Goal: Book appointment/travel/reservation

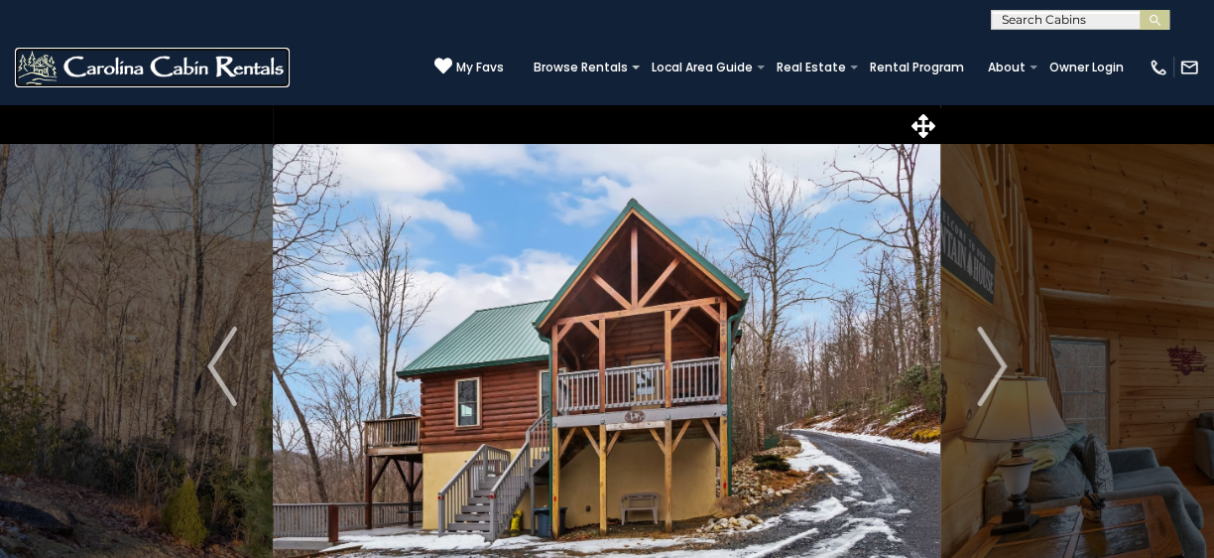
click at [139, 66] on img at bounding box center [152, 68] width 275 height 40
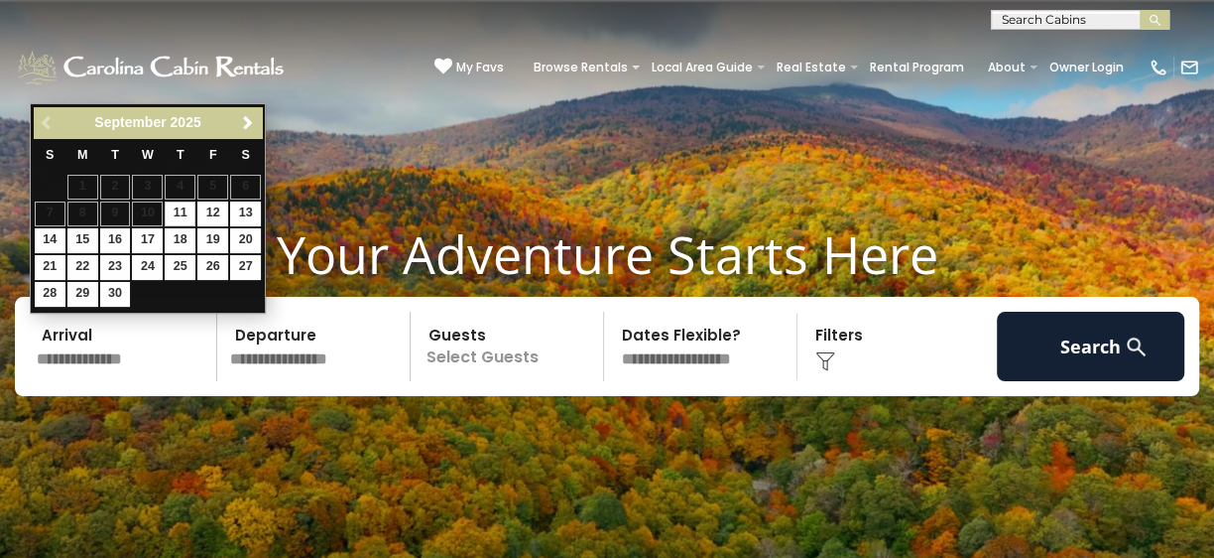
click at [69, 362] on input "text" at bounding box center [124, 346] width 188 height 69
click at [246, 115] on span "Next" at bounding box center [248, 123] width 16 height 16
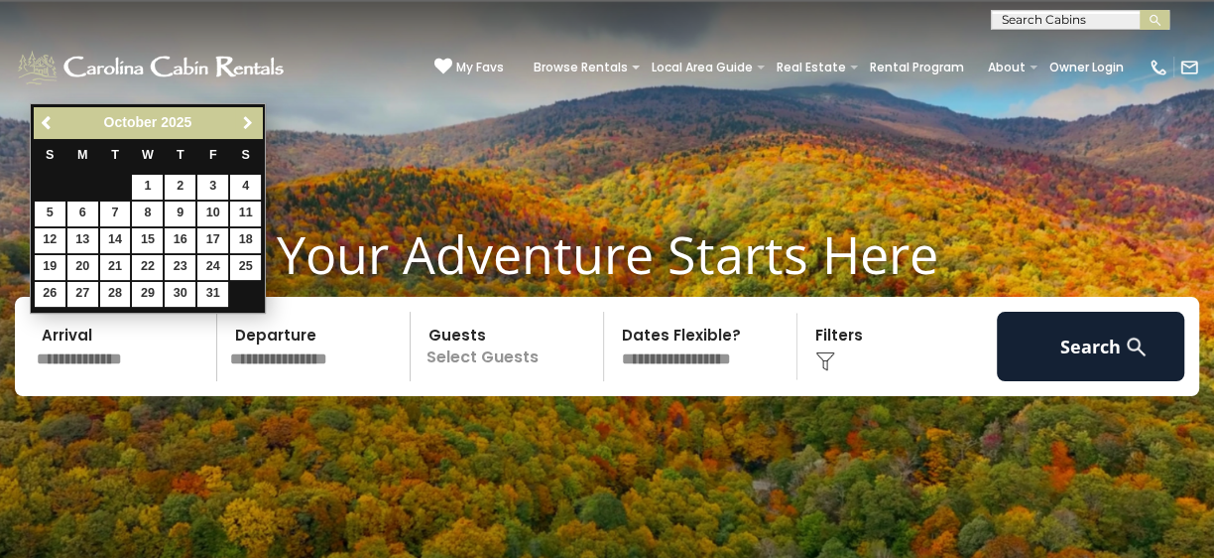
click at [246, 115] on span "Next" at bounding box center [248, 123] width 16 height 16
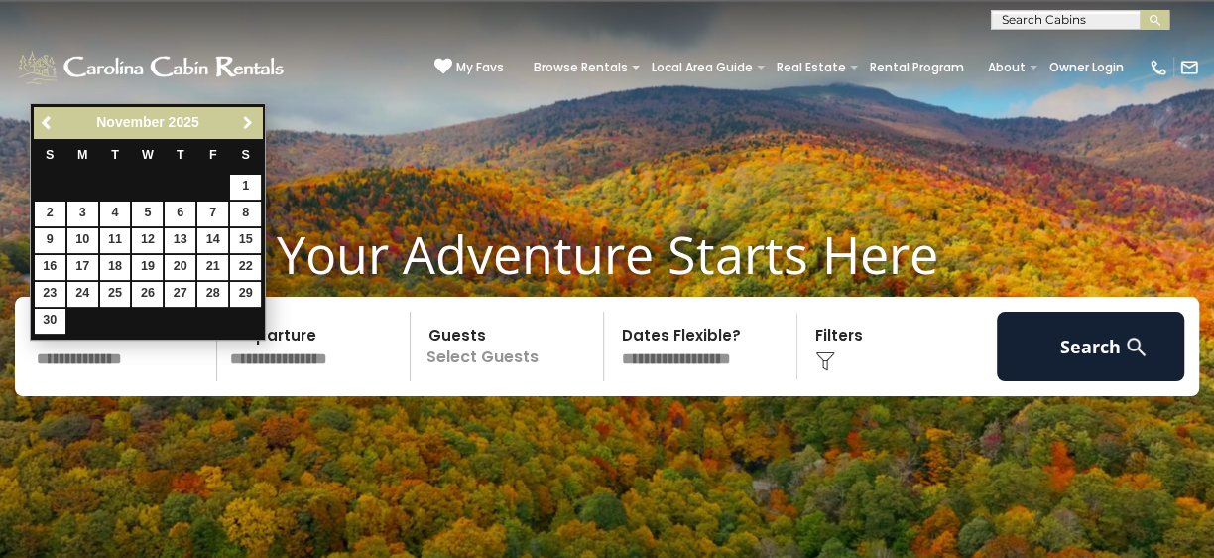
click at [246, 115] on span "Next" at bounding box center [248, 123] width 16 height 16
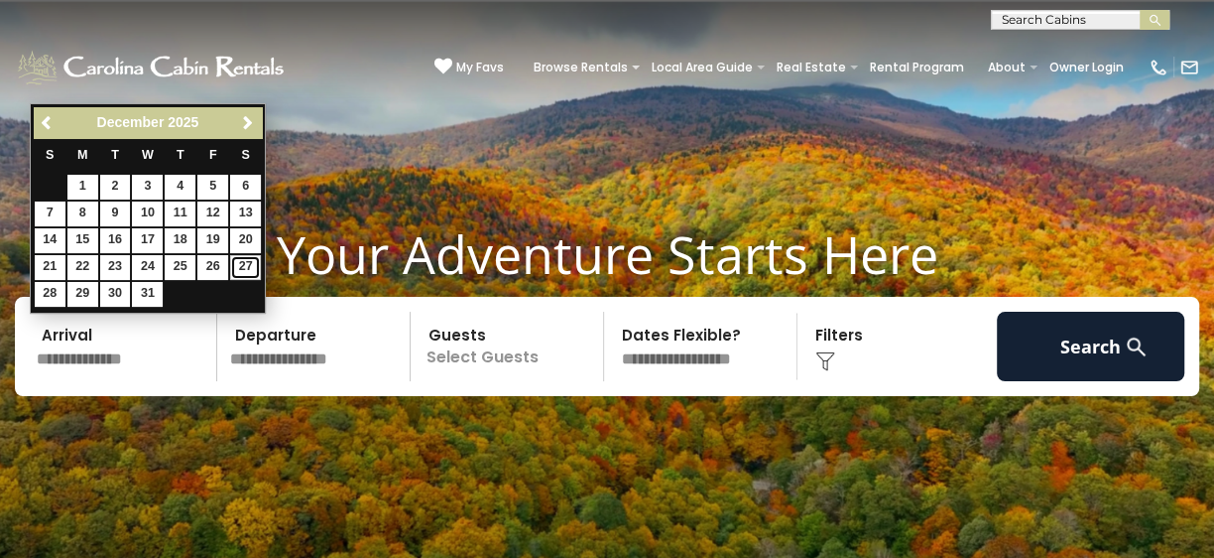
click at [233, 260] on link "27" at bounding box center [245, 267] width 31 height 25
type input "********"
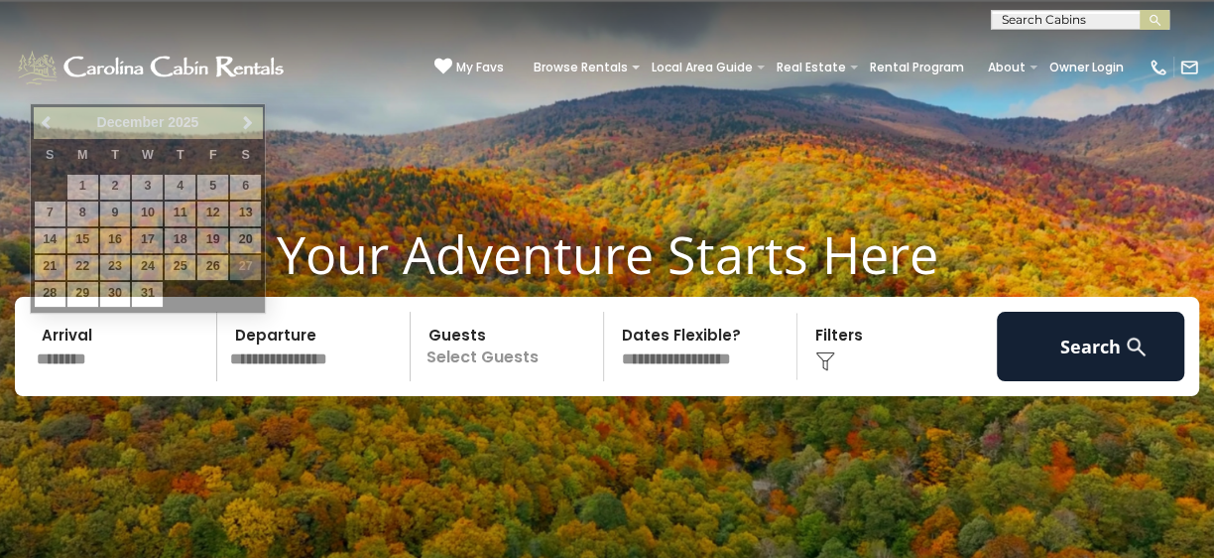
click at [69, 338] on input "********" at bounding box center [124, 346] width 188 height 69
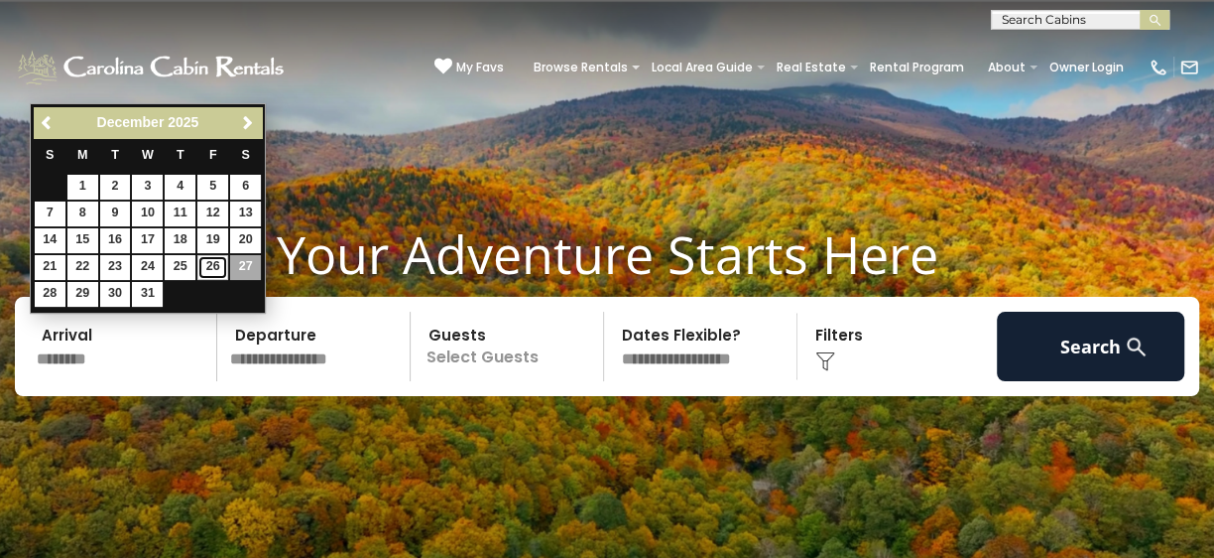
click at [204, 270] on link "26" at bounding box center [212, 267] width 31 height 25
type input "********"
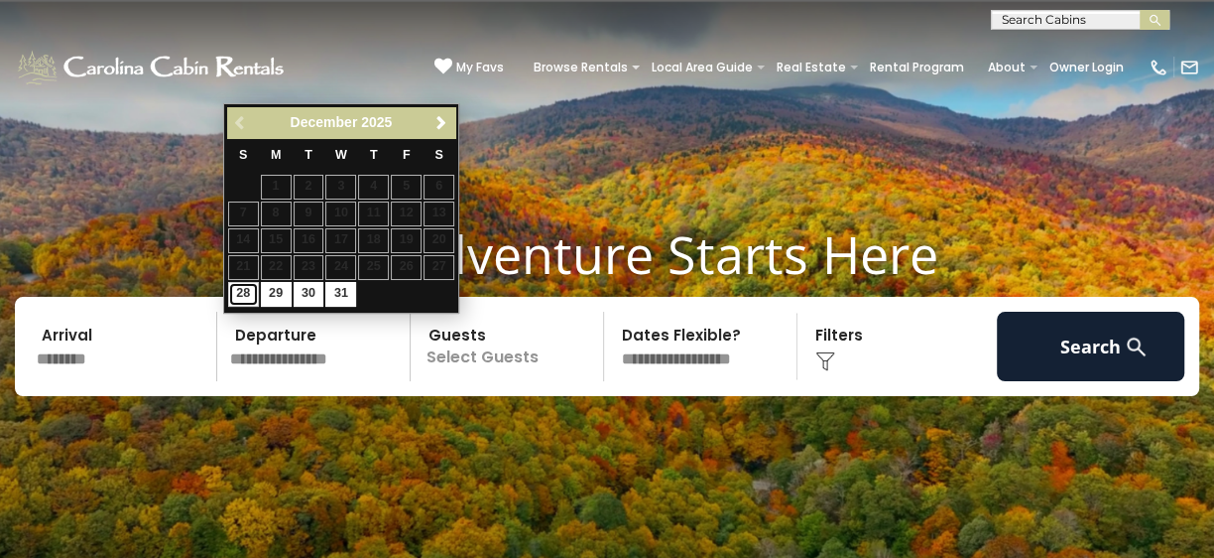
click at [241, 300] on link "28" at bounding box center [243, 294] width 31 height 25
type input "********"
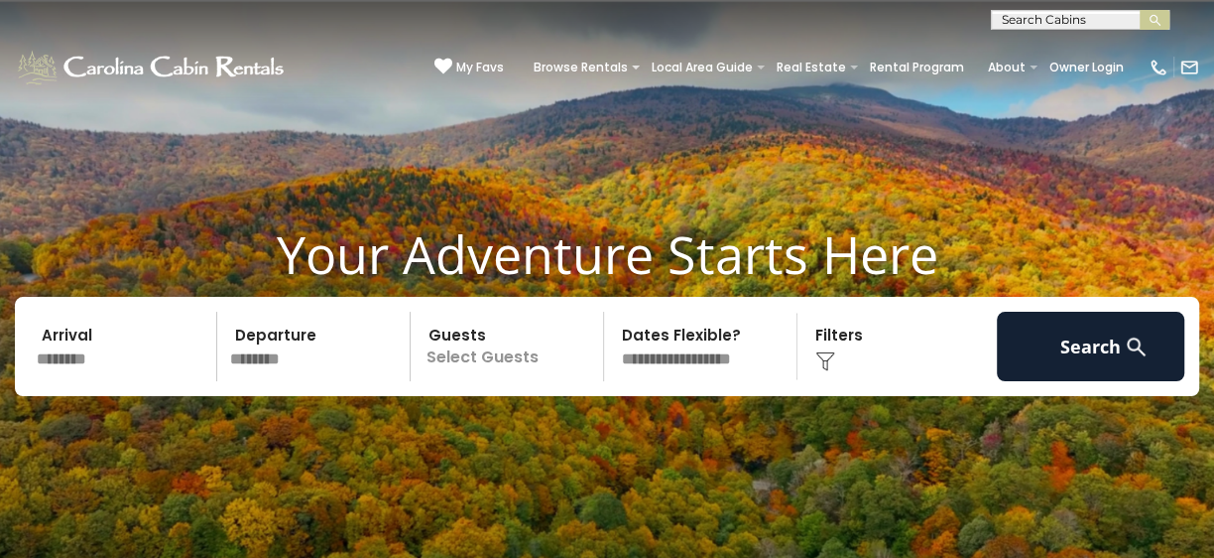
click at [436, 342] on p "Select Guests" at bounding box center [510, 346] width 187 height 69
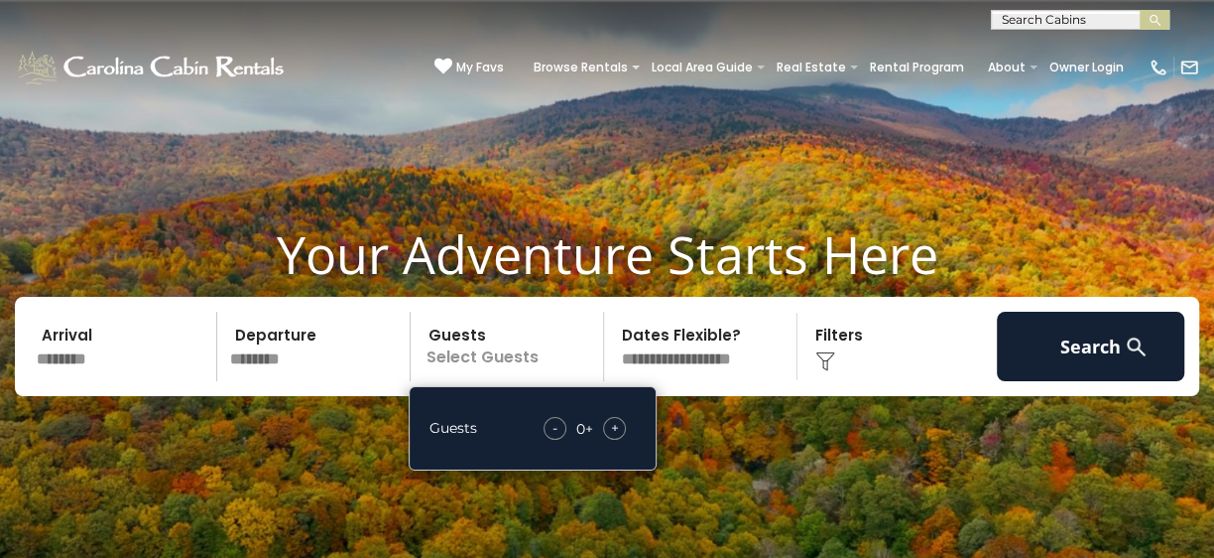
click at [604, 431] on div "+" at bounding box center [614, 428] width 23 height 23
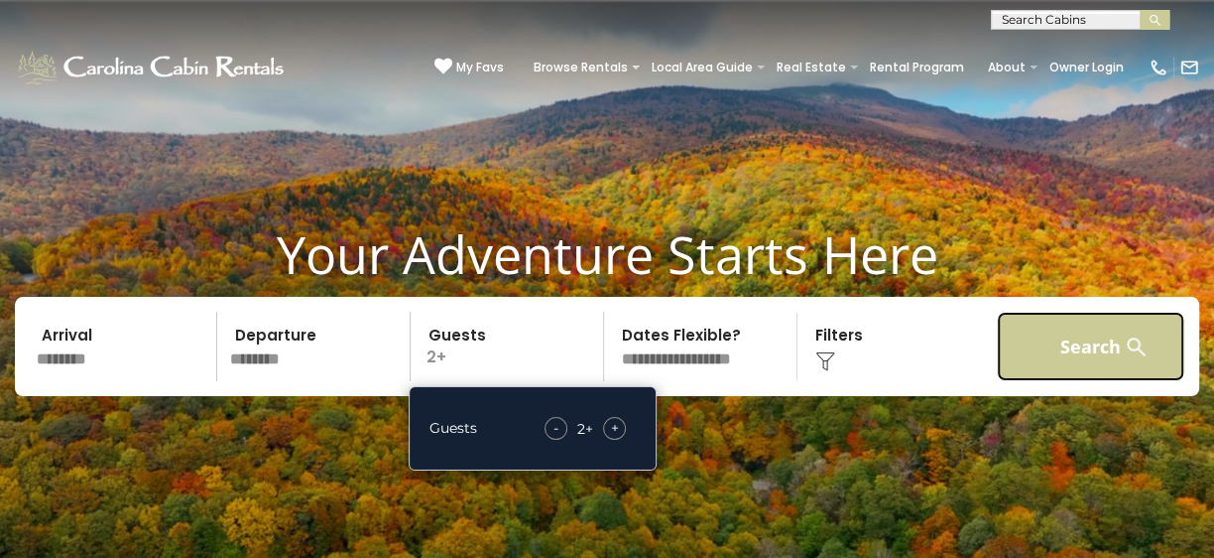
click at [1107, 355] on button "Search" at bounding box center [1091, 346] width 188 height 69
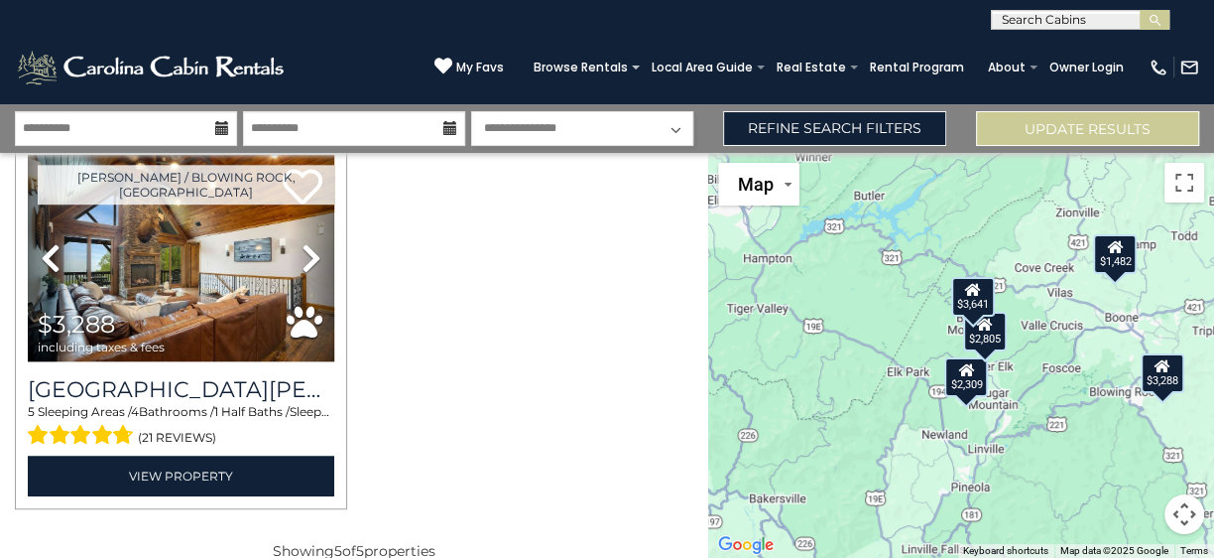
scroll to position [862, 0]
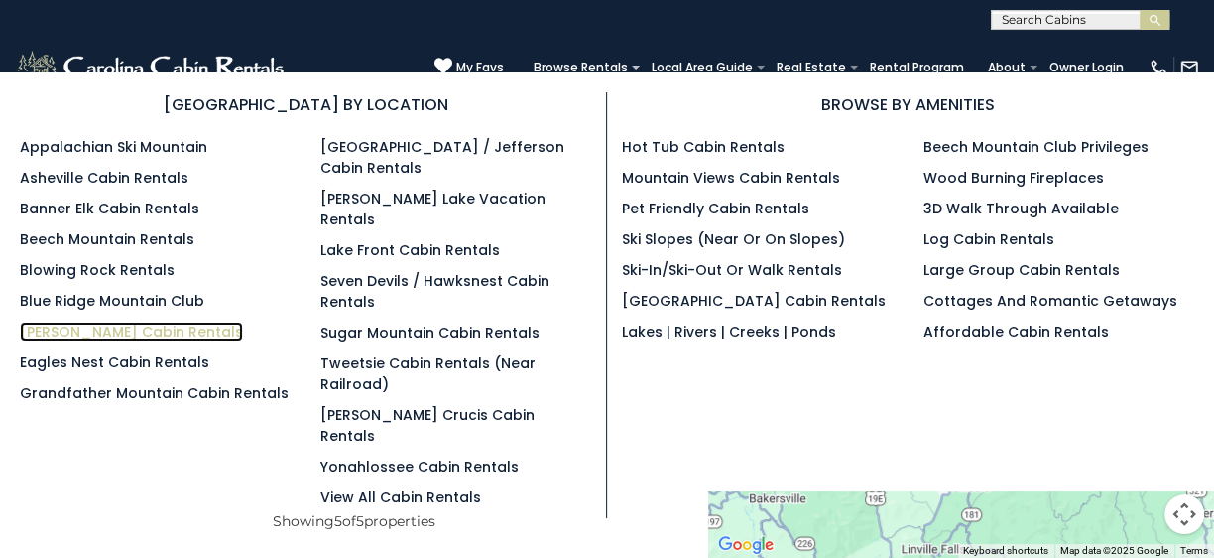
click at [138, 326] on link "[PERSON_NAME] Cabin Rentals" at bounding box center [131, 331] width 223 height 20
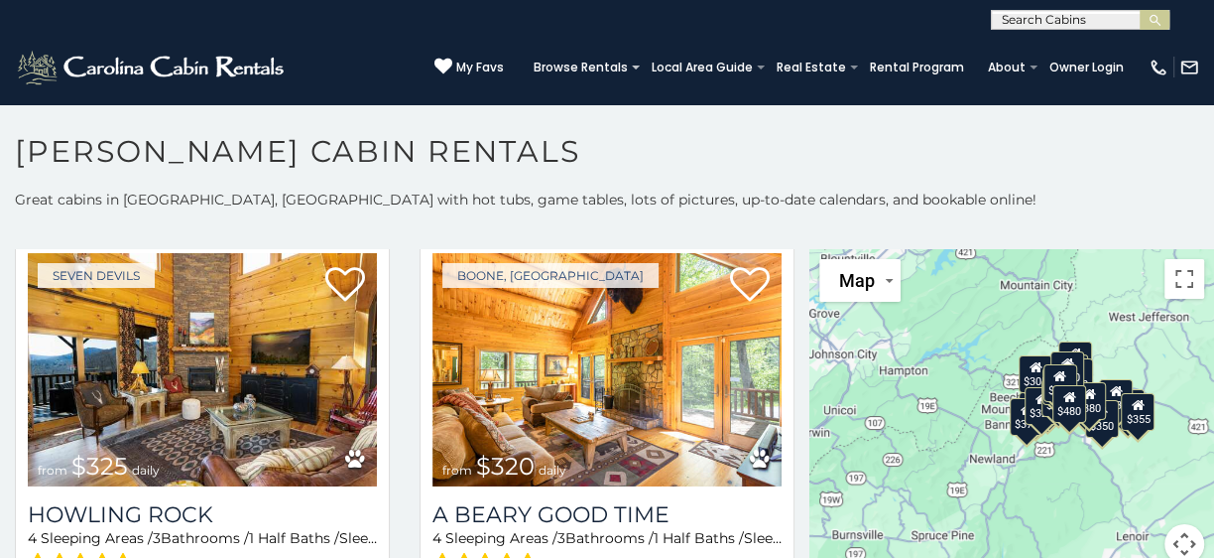
scroll to position [5592, 0]
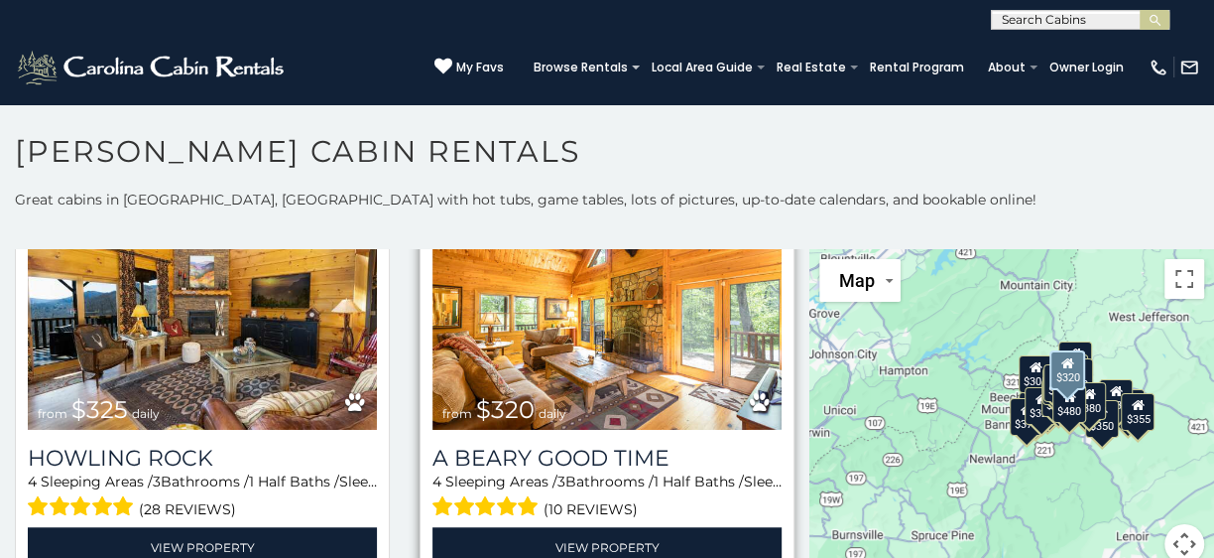
click at [568, 406] on span "from $320 daily" at bounding box center [505, 410] width 144 height 40
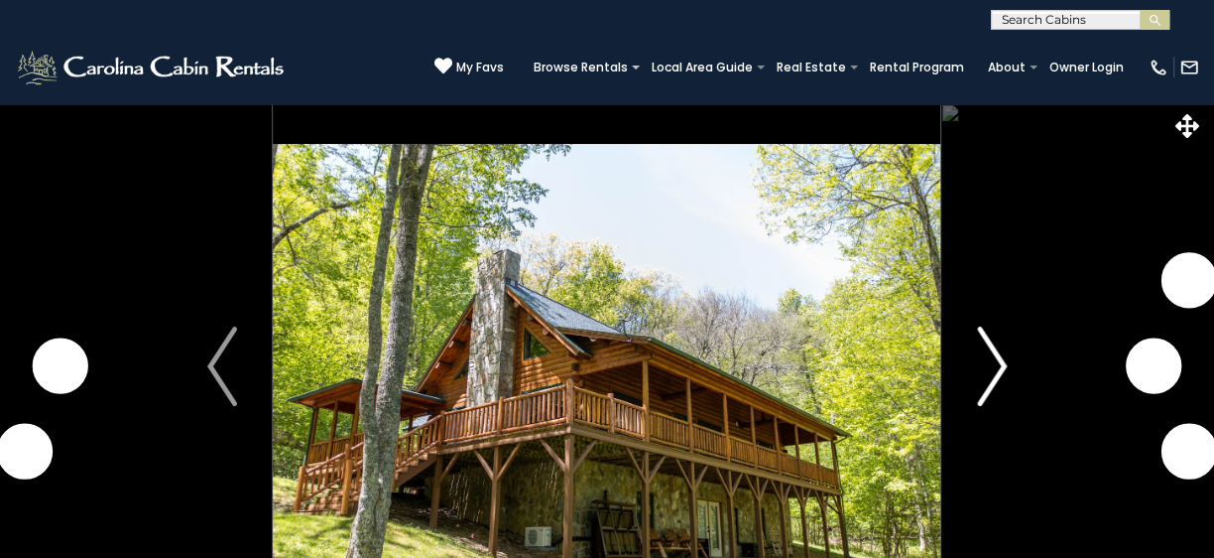
click at [987, 356] on img "Next" at bounding box center [992, 365] width 30 height 79
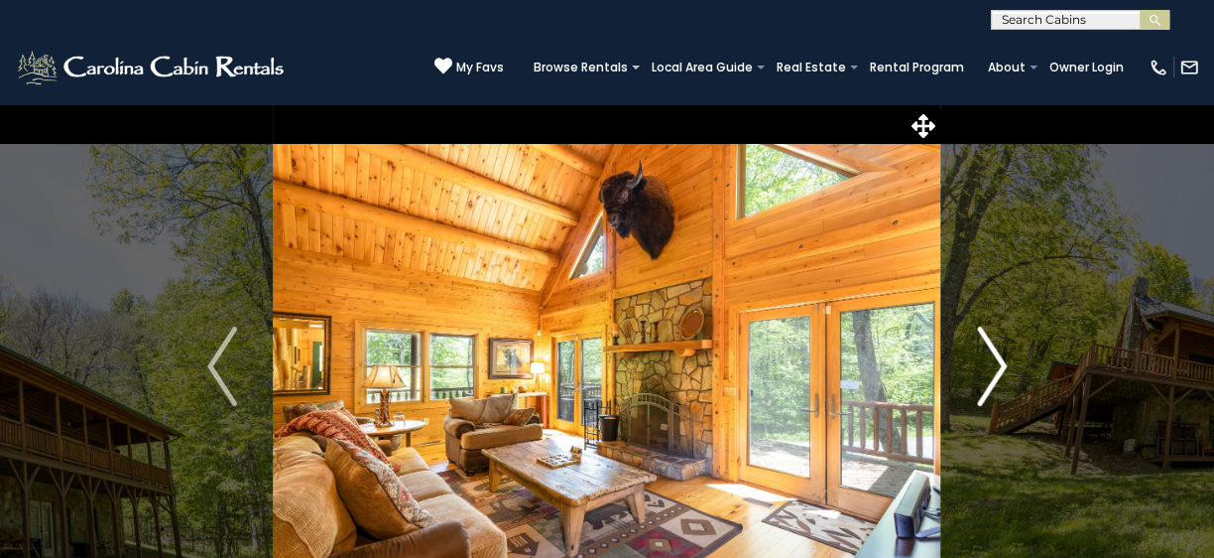
click at [987, 356] on img "Next" at bounding box center [992, 365] width 30 height 79
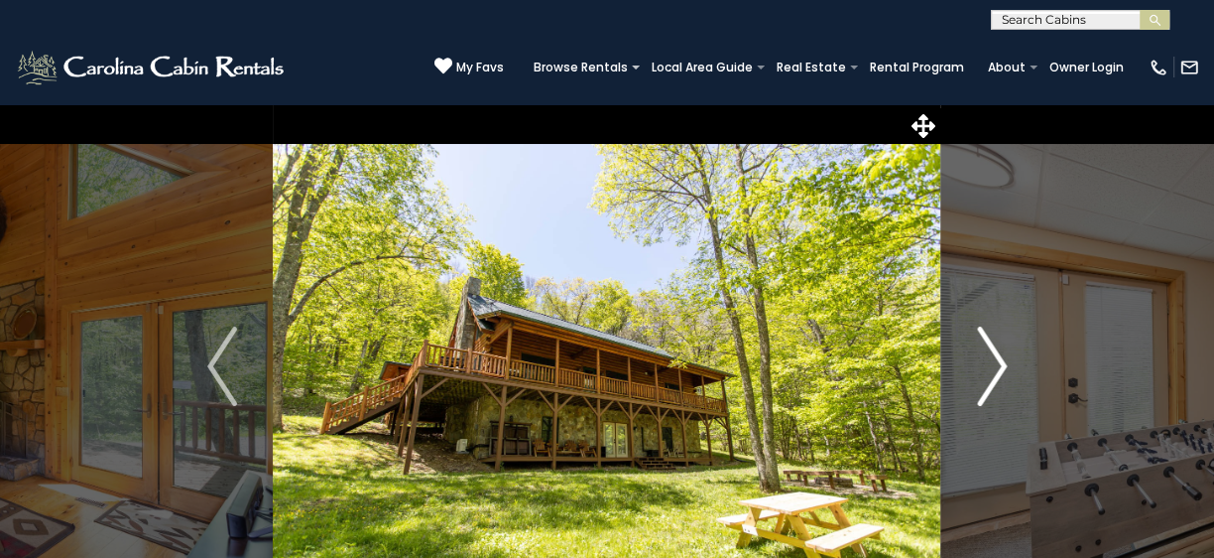
click at [987, 356] on img "Next" at bounding box center [992, 365] width 30 height 79
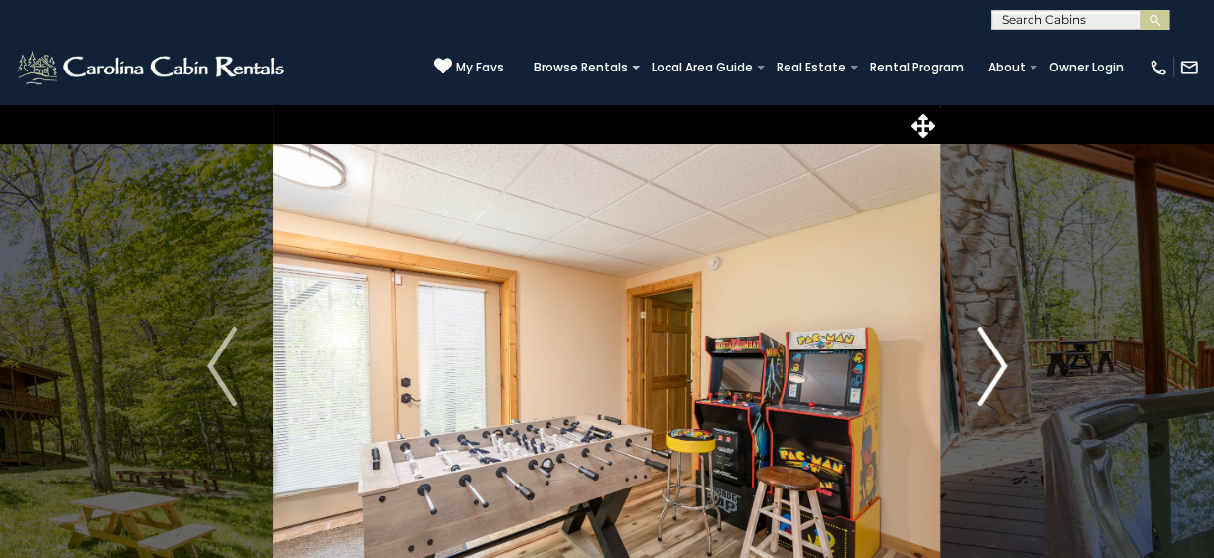
click at [987, 356] on img "Next" at bounding box center [992, 365] width 30 height 79
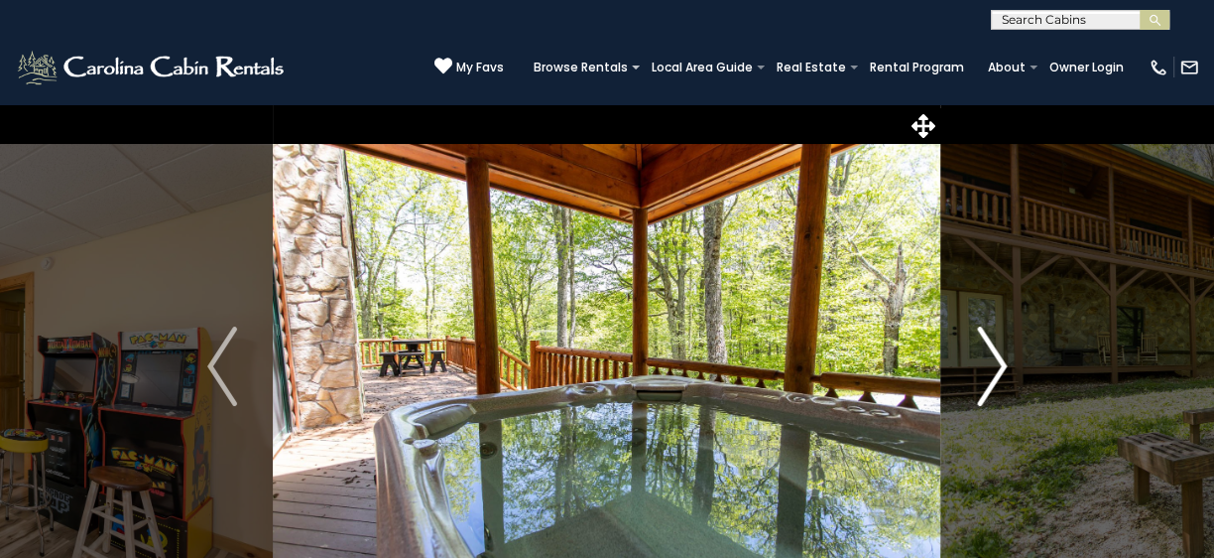
click at [987, 356] on img "Next" at bounding box center [992, 365] width 30 height 79
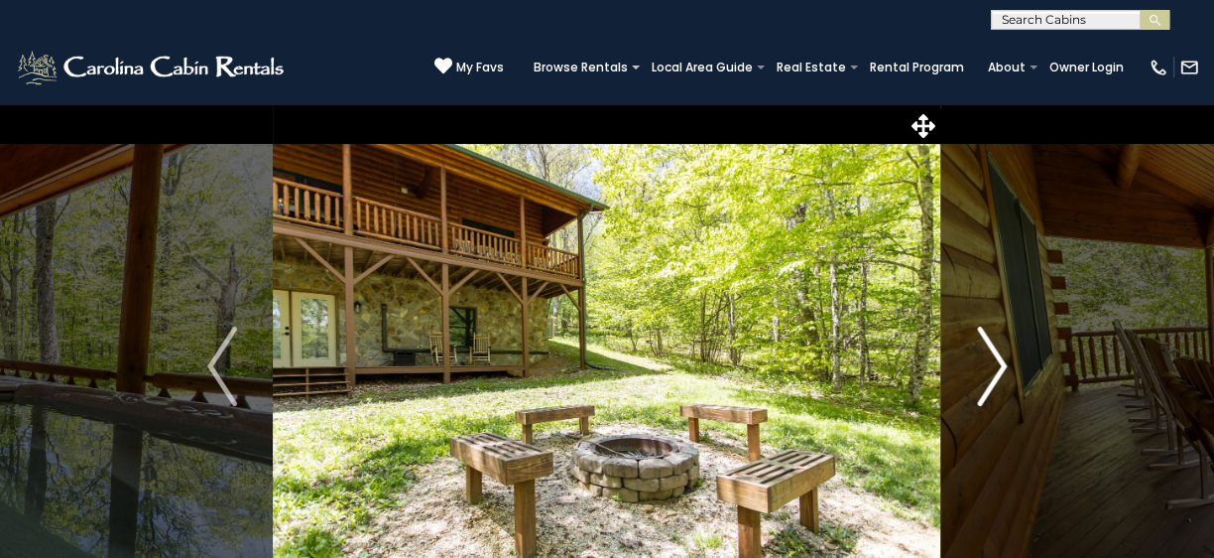
click at [987, 356] on img "Next" at bounding box center [992, 365] width 30 height 79
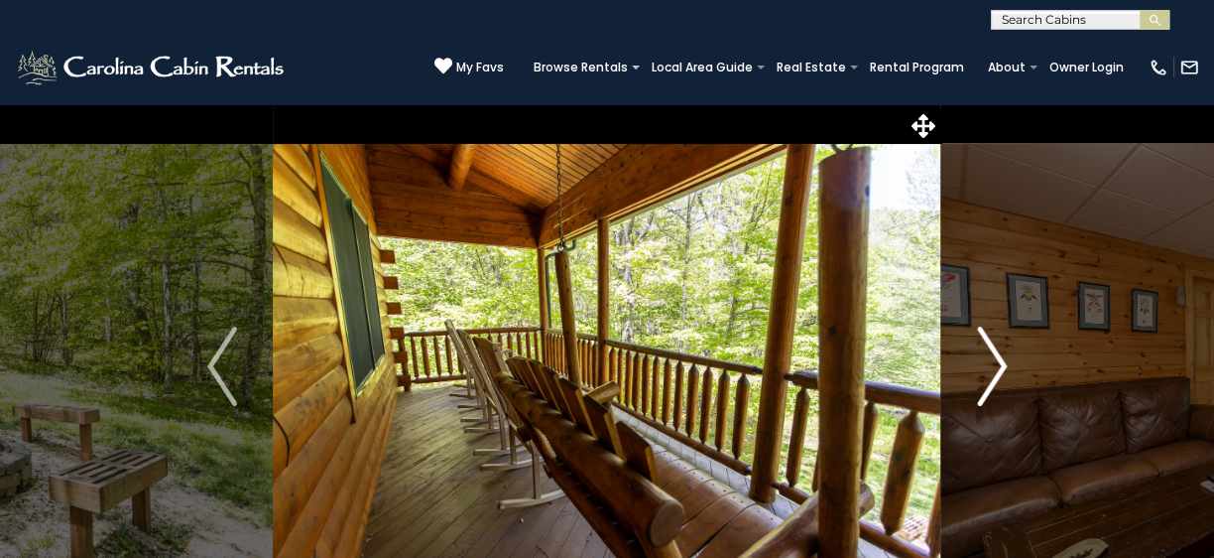
click at [987, 356] on img "Next" at bounding box center [992, 365] width 30 height 79
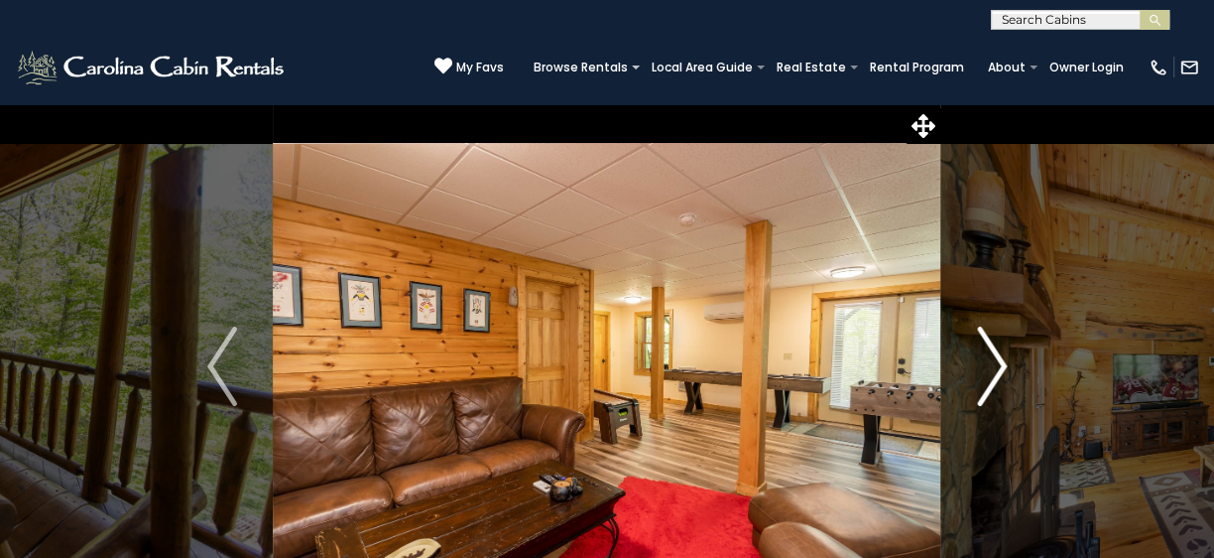
click at [987, 356] on img "Next" at bounding box center [992, 365] width 30 height 79
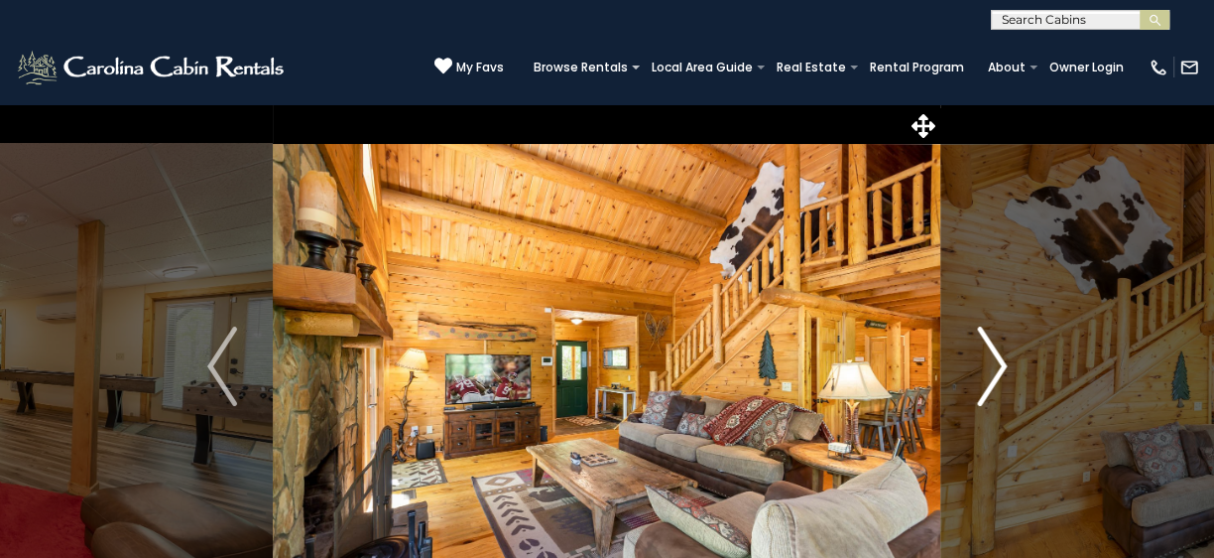
click at [987, 356] on img "Next" at bounding box center [992, 365] width 30 height 79
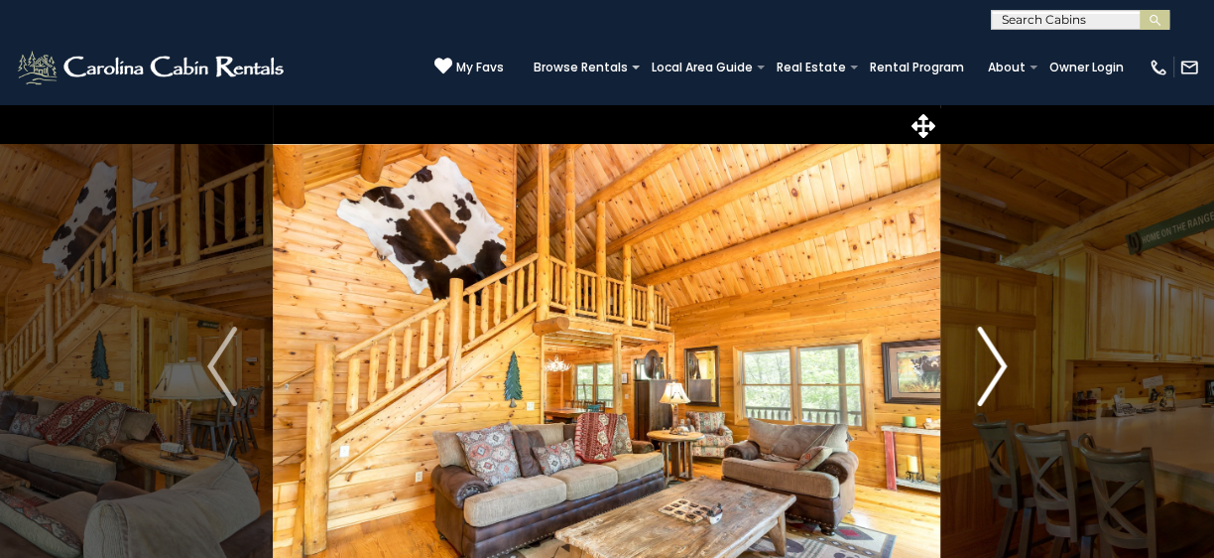
click at [987, 356] on img "Next" at bounding box center [992, 365] width 30 height 79
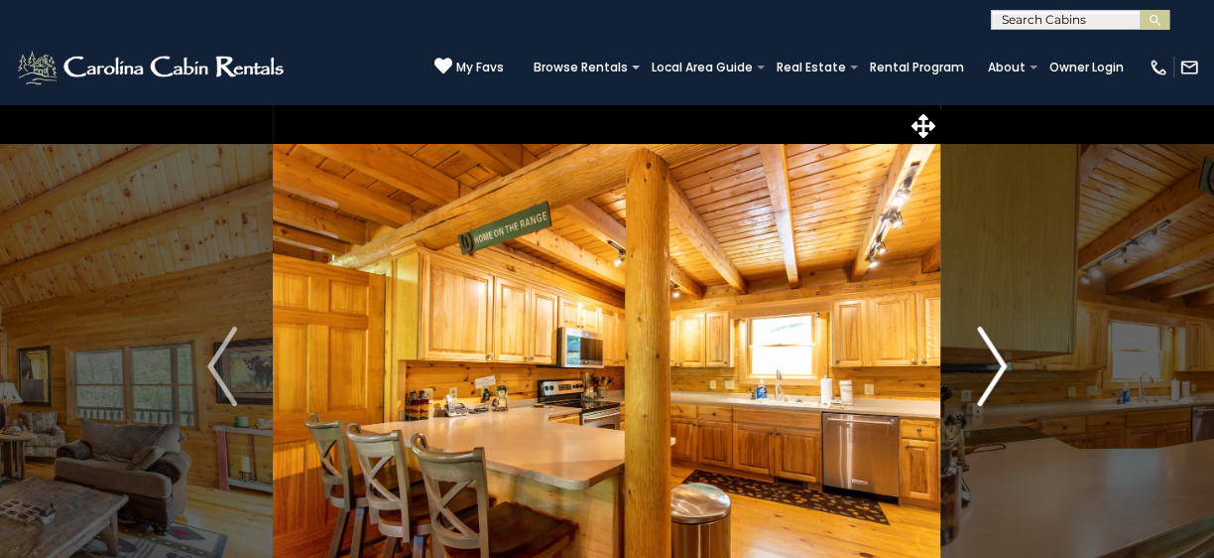
click at [987, 356] on img "Next" at bounding box center [992, 365] width 30 height 79
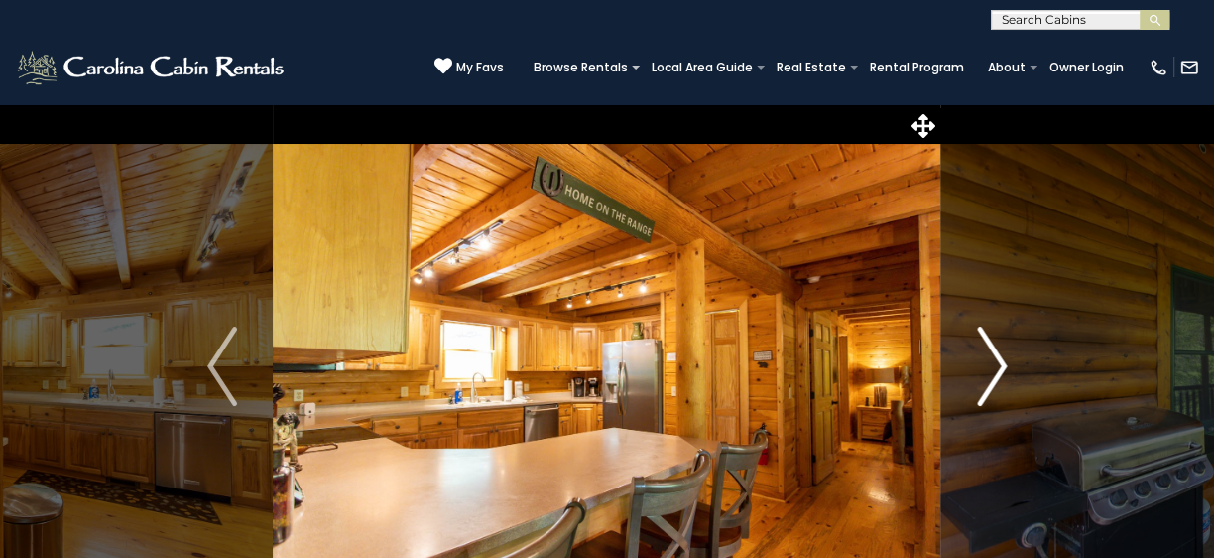
click at [987, 356] on img "Next" at bounding box center [992, 365] width 30 height 79
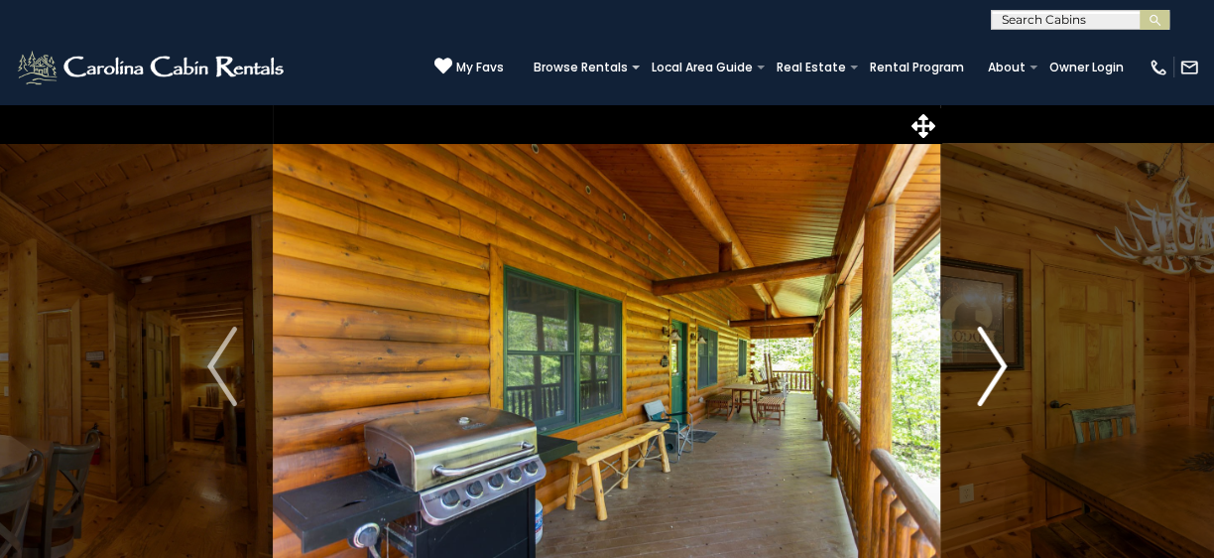
click at [987, 356] on img "Next" at bounding box center [992, 365] width 30 height 79
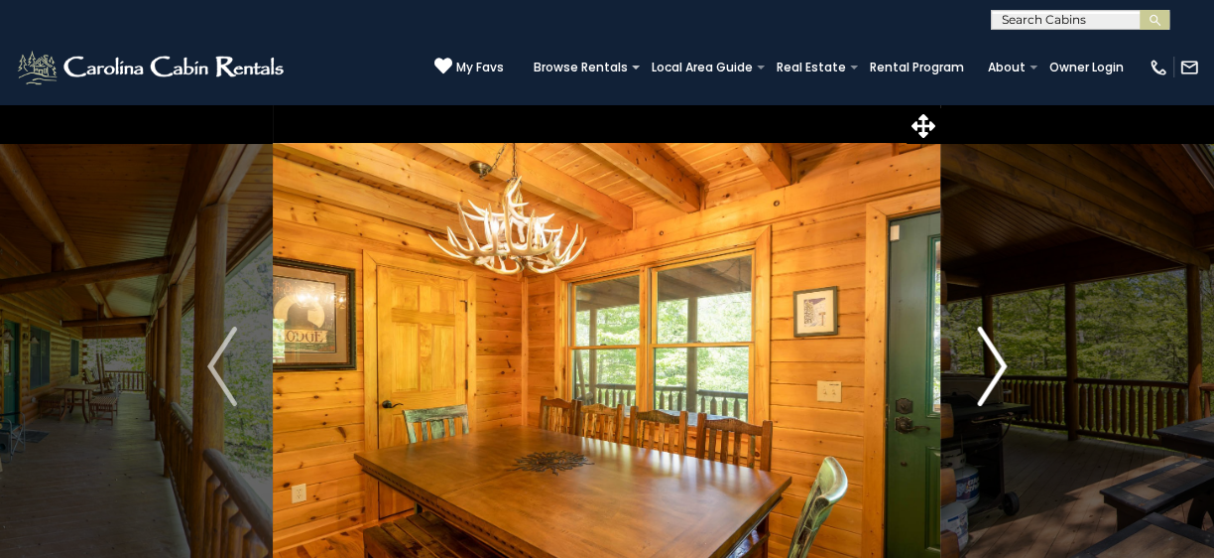
click at [987, 356] on img "Next" at bounding box center [992, 365] width 30 height 79
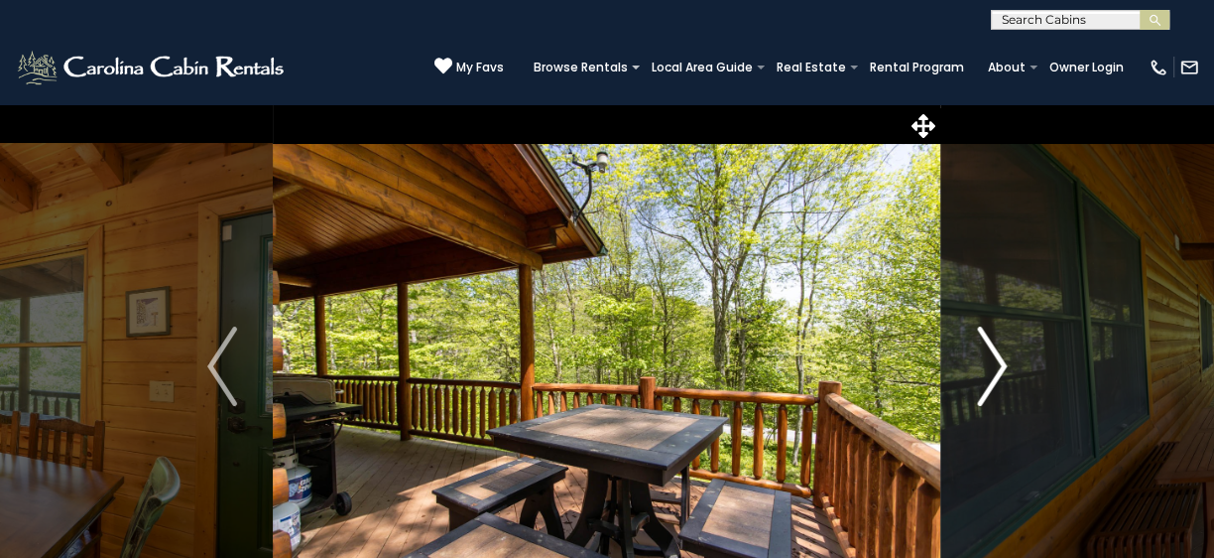
click at [988, 324] on button "Next" at bounding box center [993, 366] width 102 height 526
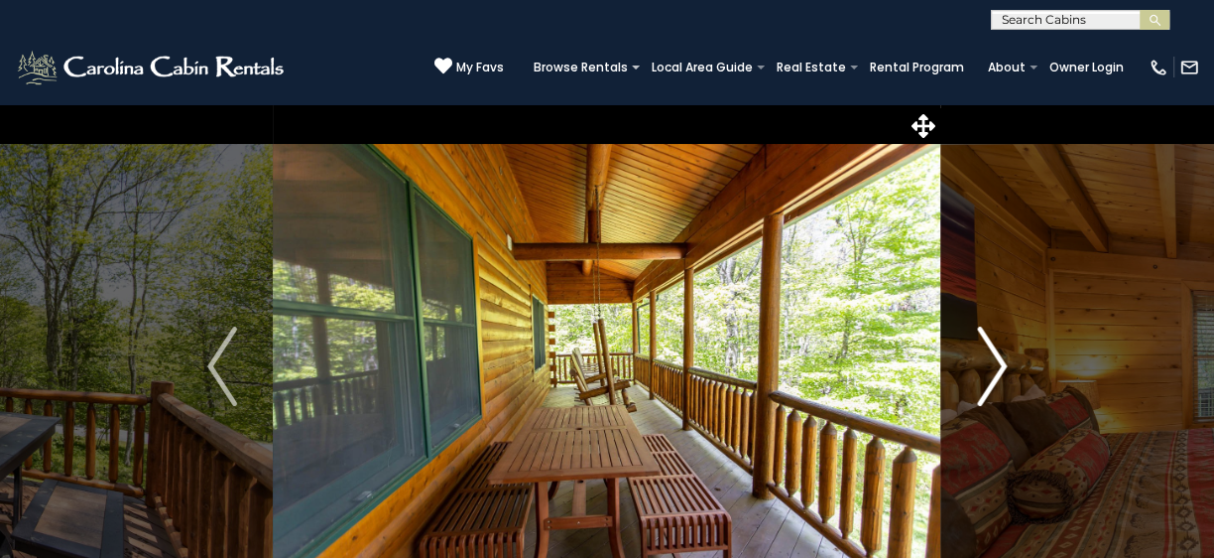
click at [988, 324] on button "Next" at bounding box center [993, 366] width 102 height 526
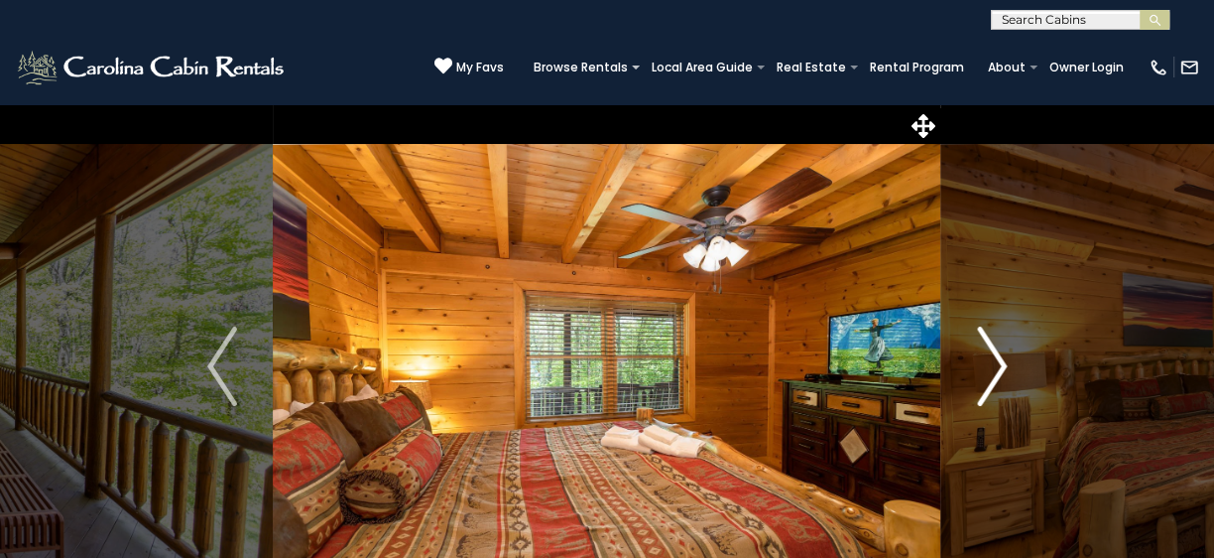
click at [988, 324] on button "Next" at bounding box center [993, 366] width 102 height 526
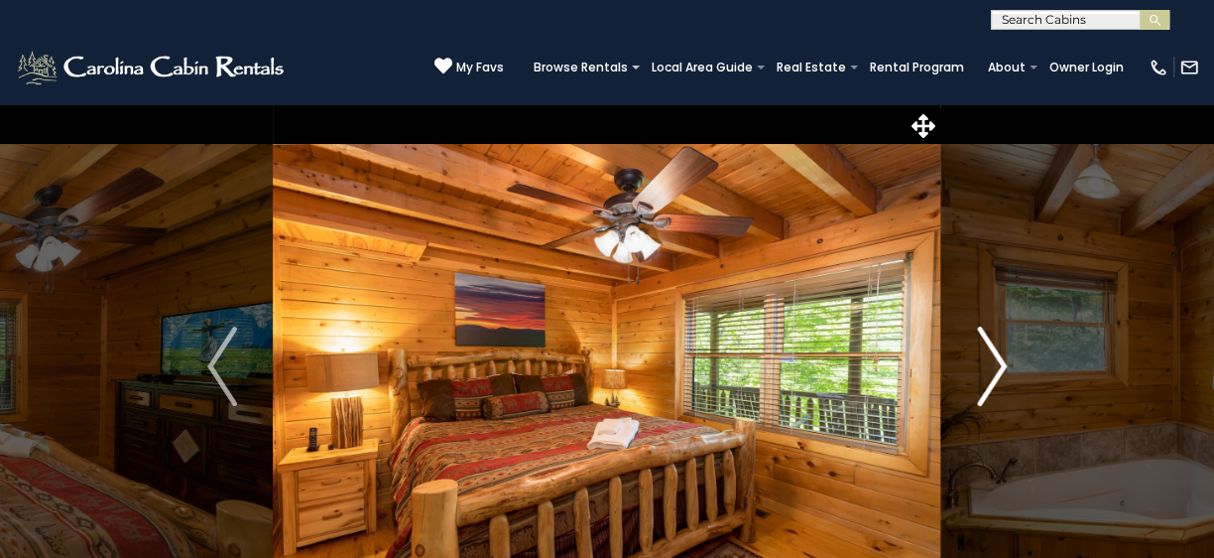
click at [988, 324] on button "Next" at bounding box center [993, 366] width 102 height 526
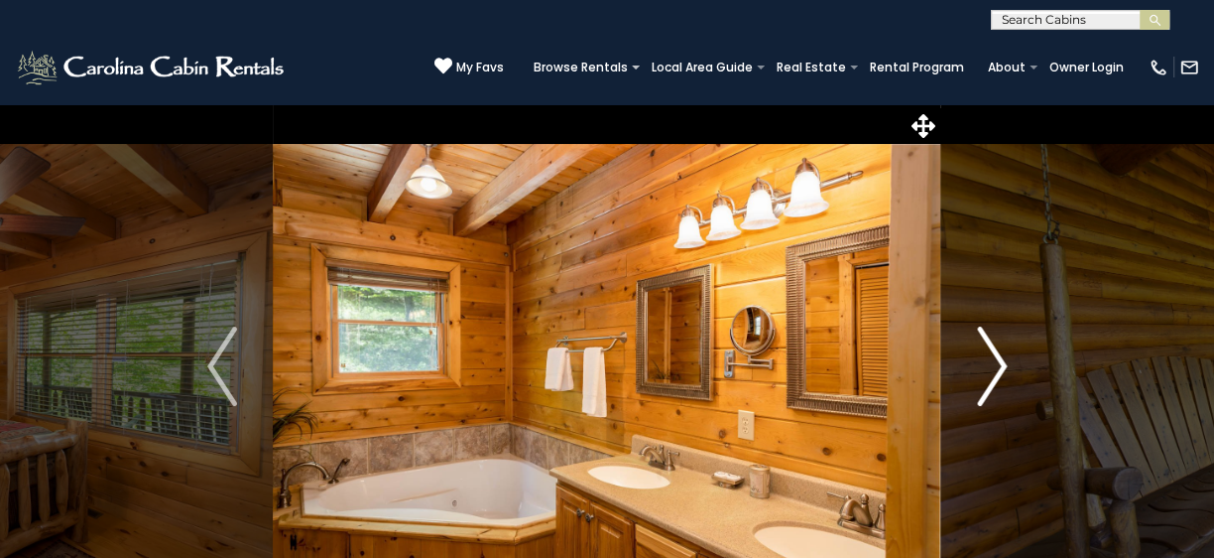
click at [988, 324] on button "Next" at bounding box center [993, 366] width 102 height 526
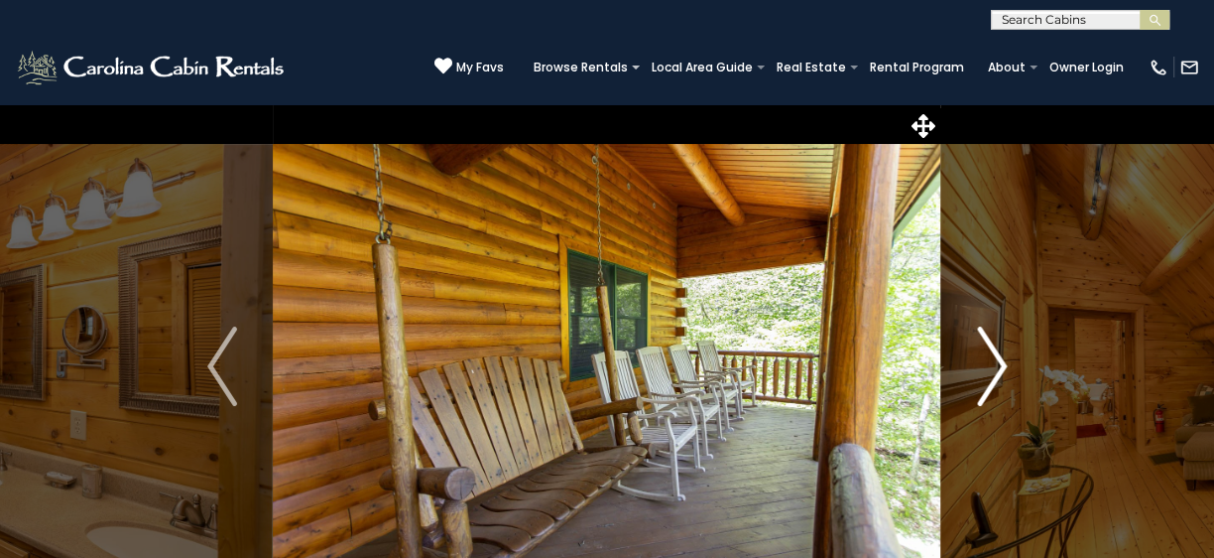
click at [988, 324] on button "Next" at bounding box center [993, 366] width 102 height 526
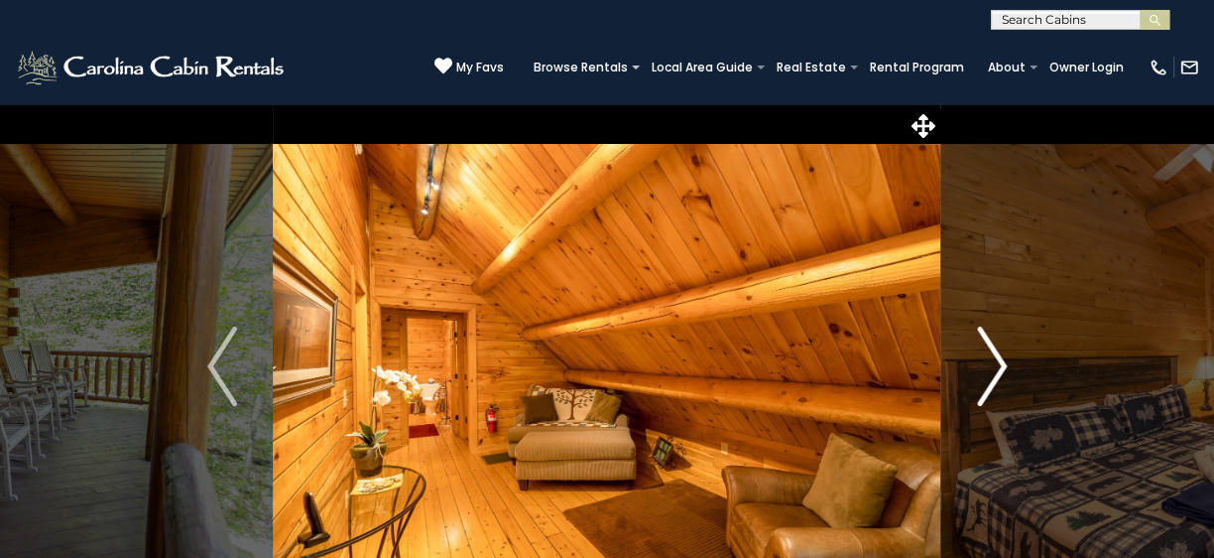
click at [988, 324] on button "Next" at bounding box center [993, 366] width 102 height 526
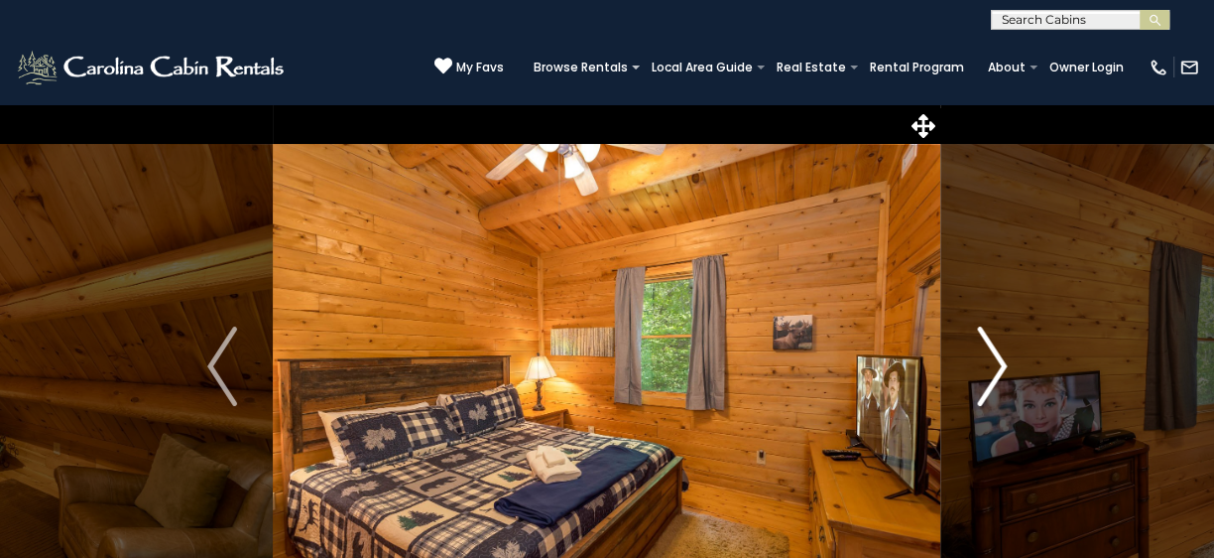
click at [988, 324] on button "Next" at bounding box center [993, 366] width 102 height 526
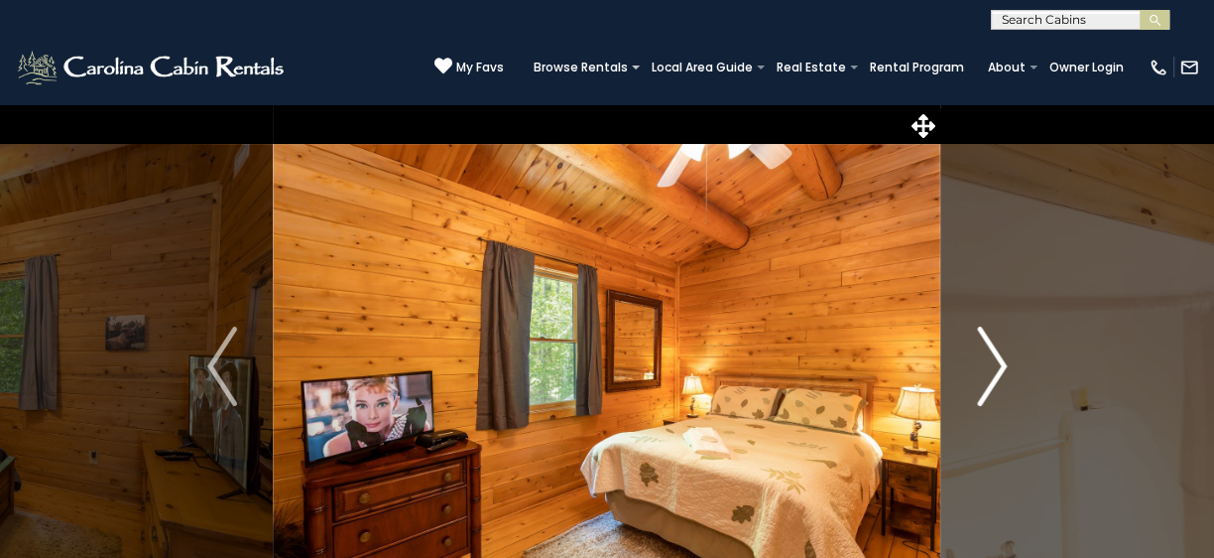
click at [988, 324] on button "Next" at bounding box center [993, 366] width 102 height 526
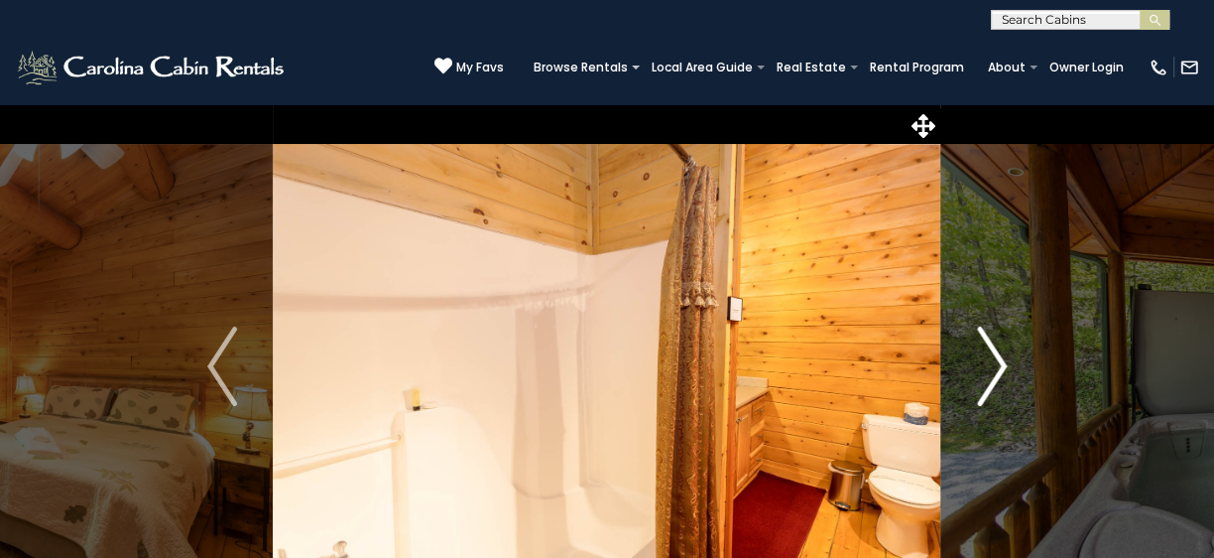
click at [988, 324] on button "Next" at bounding box center [993, 366] width 102 height 526
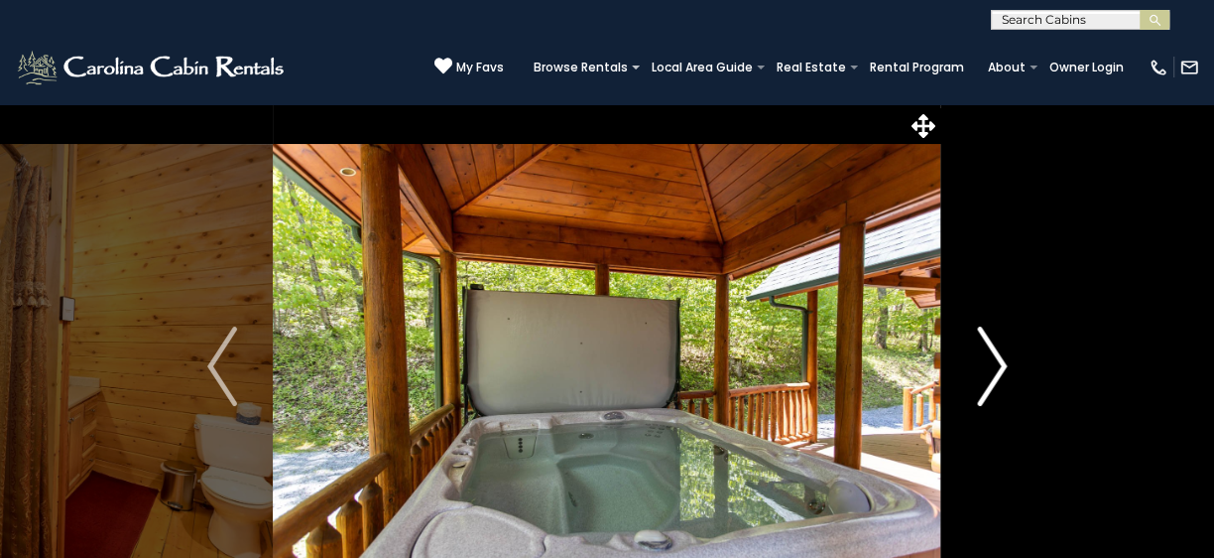
click at [988, 324] on button "Next" at bounding box center [993, 366] width 102 height 526
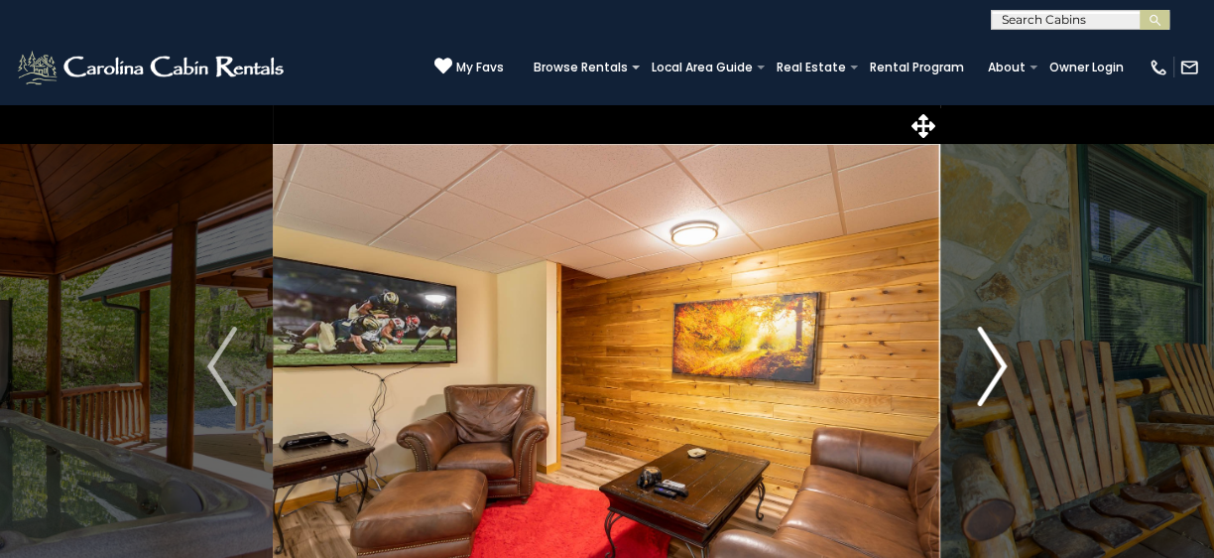
click at [988, 324] on button "Next" at bounding box center [993, 366] width 102 height 526
